Goal: Check status

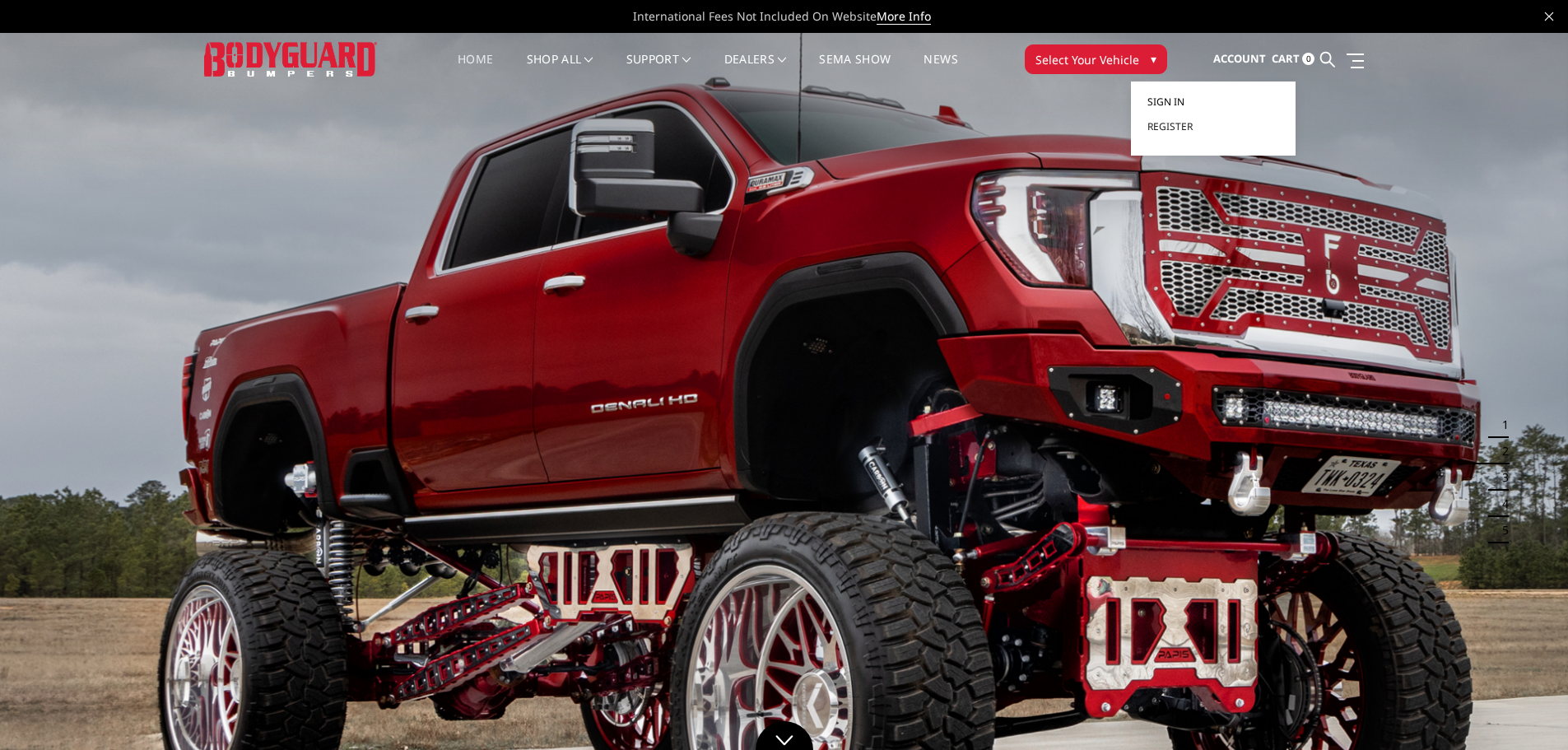
click at [1163, 103] on span "Sign in" at bounding box center [1166, 101] width 37 height 14
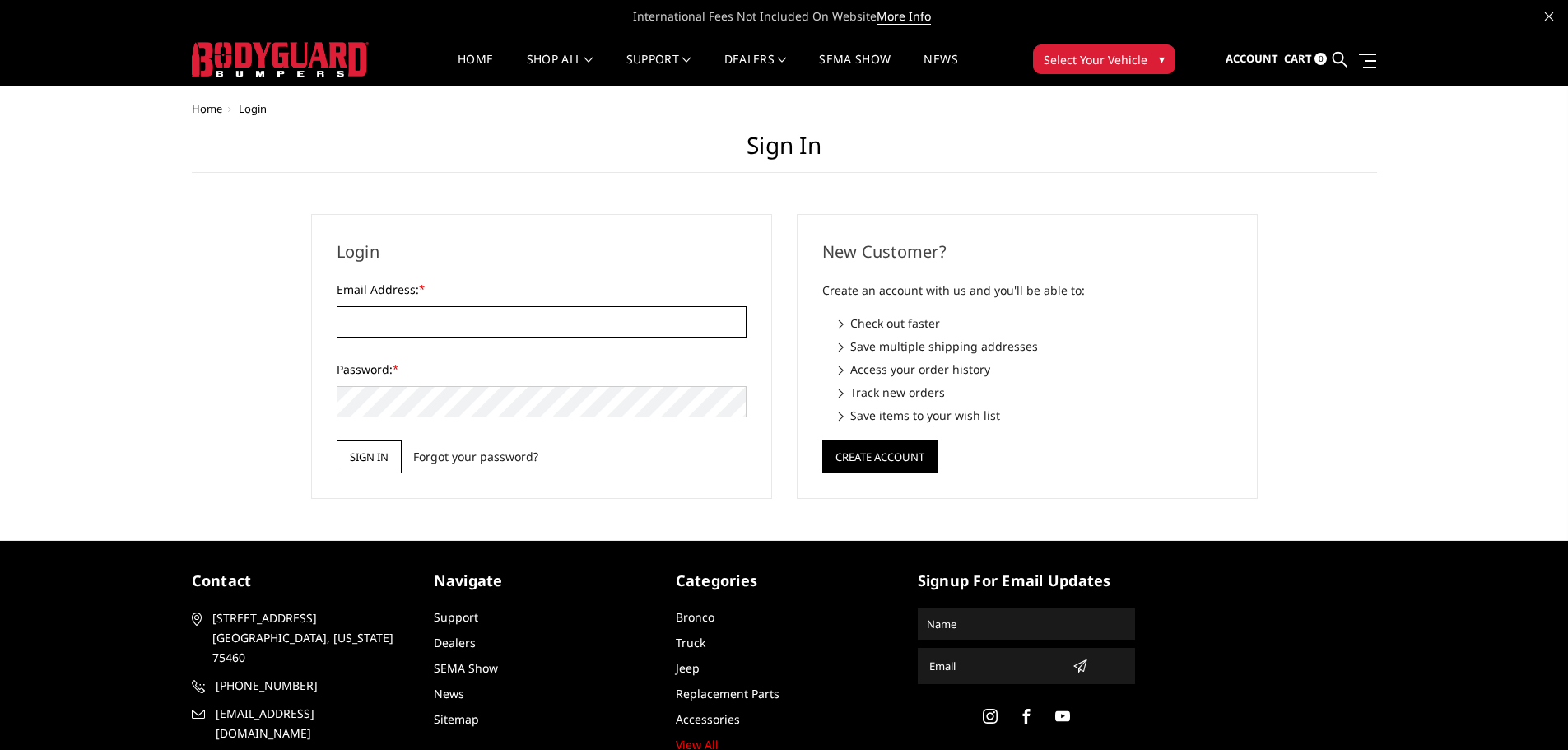
type input "[EMAIL_ADDRESS][DOMAIN_NAME]"
click at [381, 460] on input "Sign in" at bounding box center [369, 457] width 65 height 33
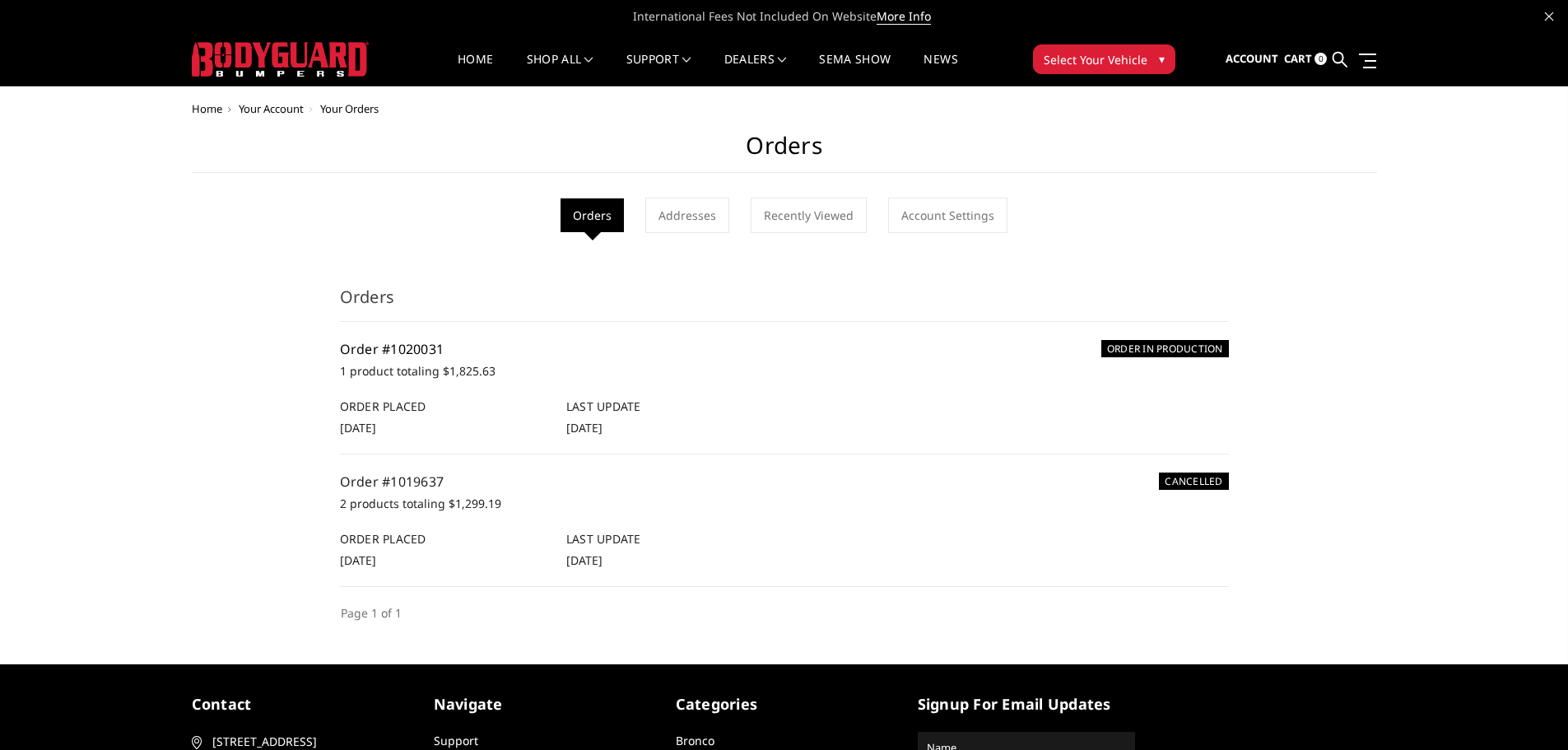
click at [361, 347] on link "Order #1020031" at bounding box center [392, 349] width 105 height 18
